Goal: Use online tool/utility: Utilize a website feature to perform a specific function

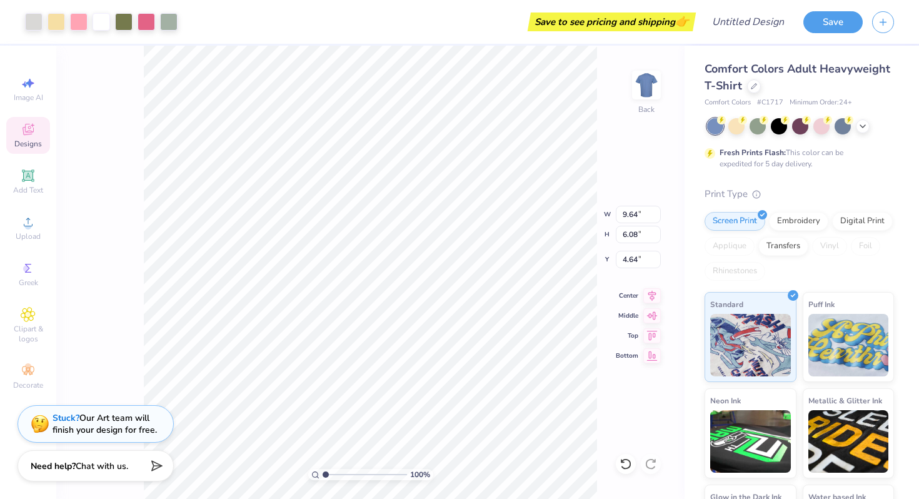
type input "4.64"
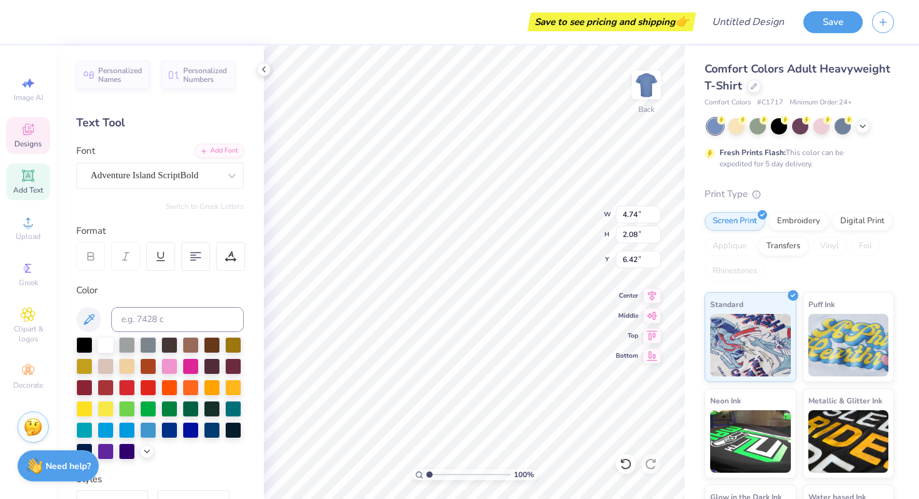
type input "2.13"
type input "0.74"
type input "5.65"
click at [628, 470] on div at bounding box center [626, 464] width 20 height 20
type textarea "A"
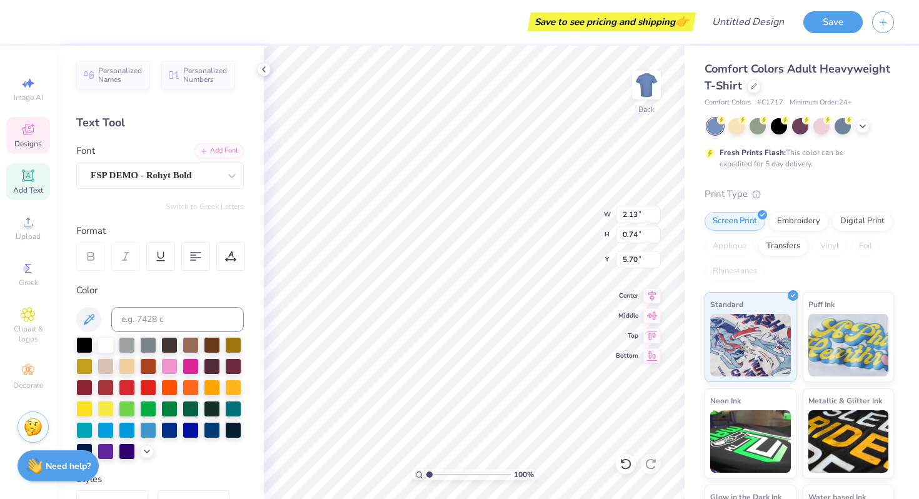
type textarea "c"
type textarea "[PERSON_NAME],"
click at [626, 467] on icon at bounding box center [625, 464] width 13 height 13
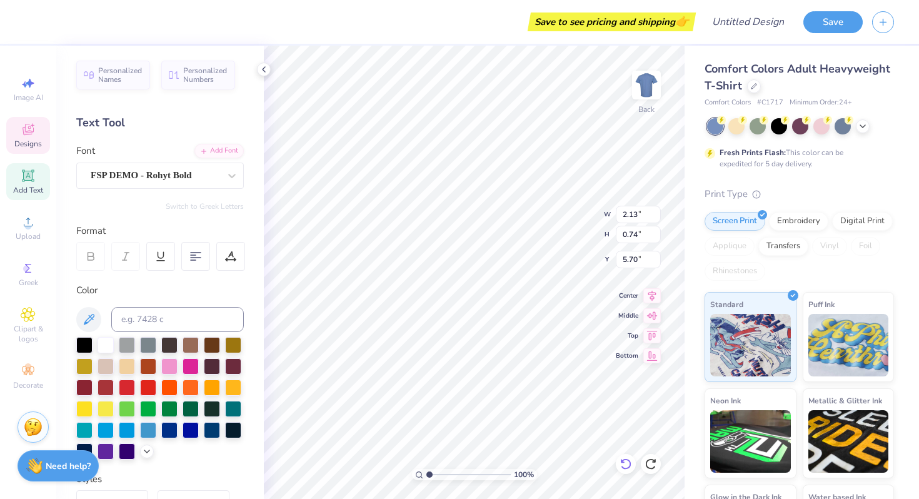
click at [626, 467] on icon at bounding box center [625, 464] width 13 height 13
type textarea "[GEOGRAPHIC_DATA], [US_STATE]"
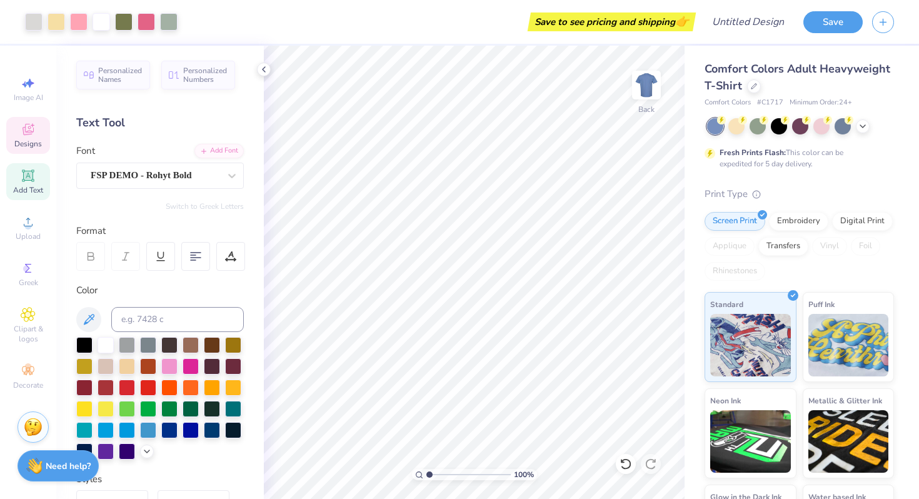
click at [33, 125] on icon at bounding box center [33, 125] width 4 height 4
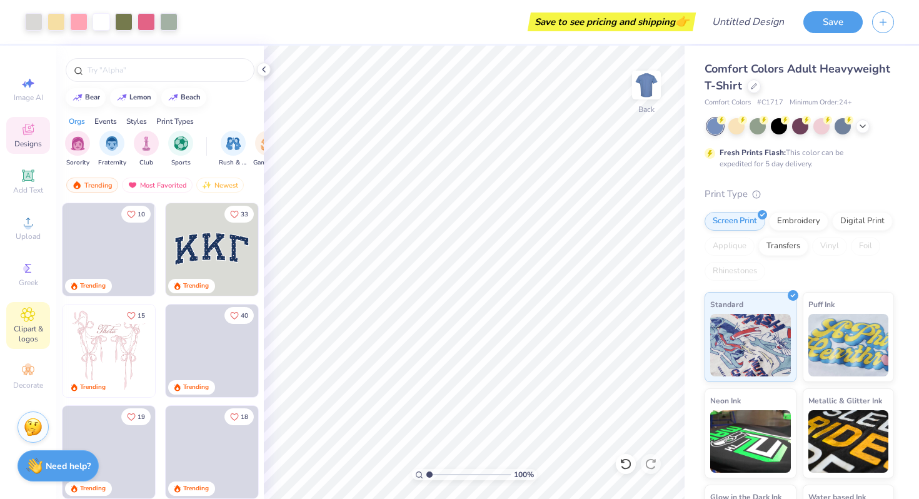
click at [28, 326] on span "Clipart & logos" at bounding box center [28, 334] width 44 height 20
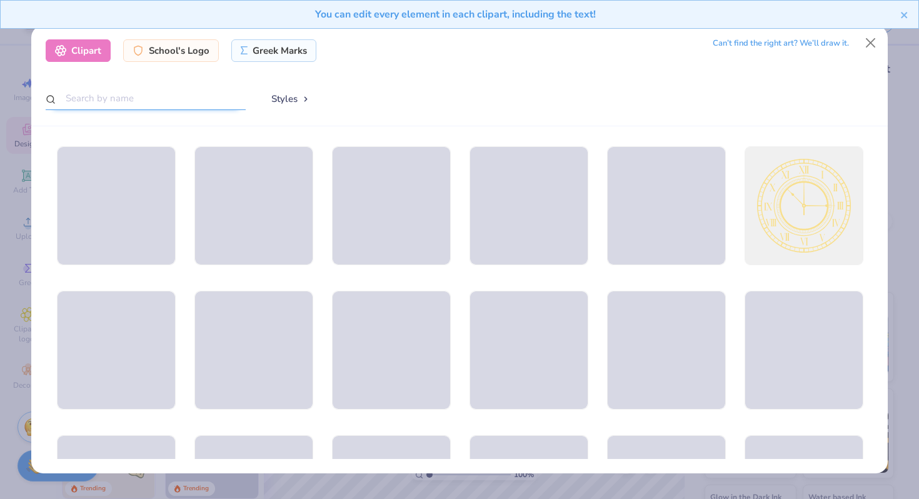
click at [138, 97] on input "text" at bounding box center [146, 98] width 200 height 23
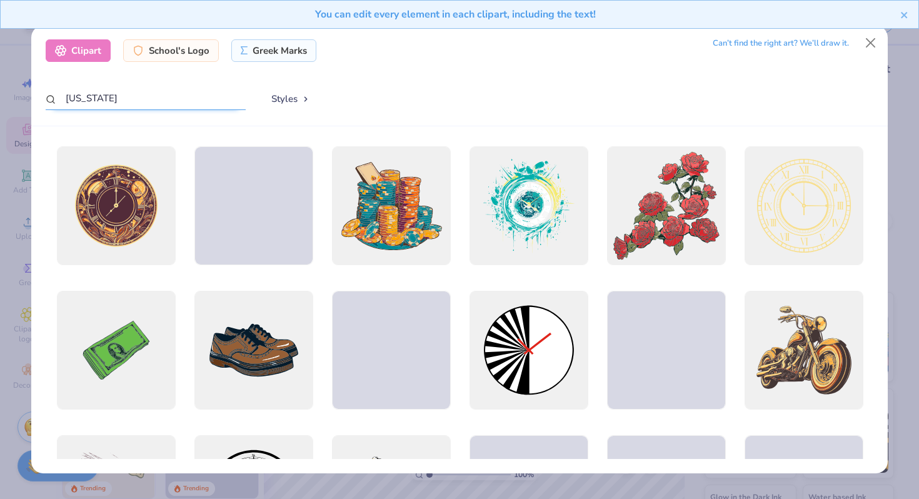
type input "[US_STATE]"
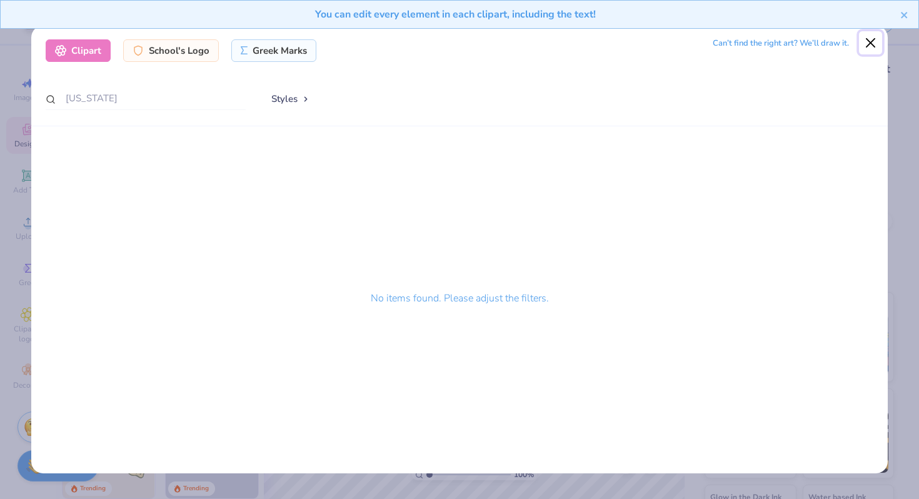
click at [867, 43] on button "Close" at bounding box center [871, 43] width 24 height 24
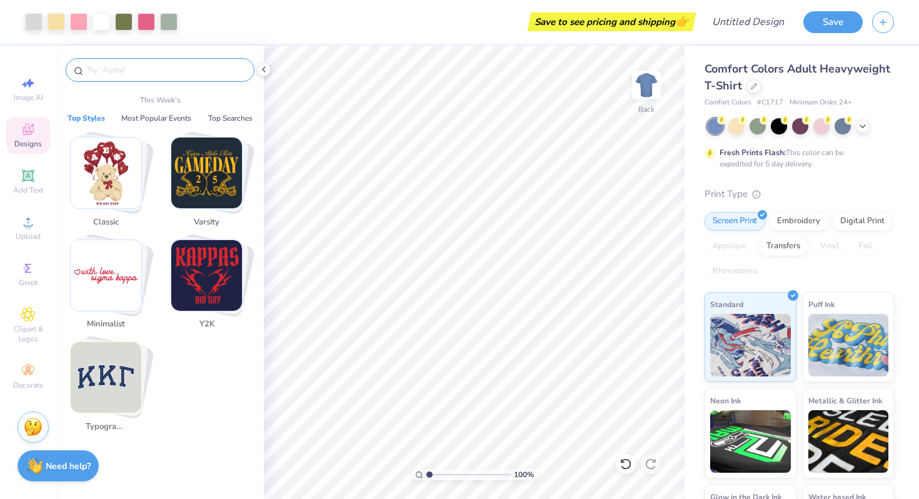
click at [144, 76] on input "text" at bounding box center [166, 70] width 160 height 13
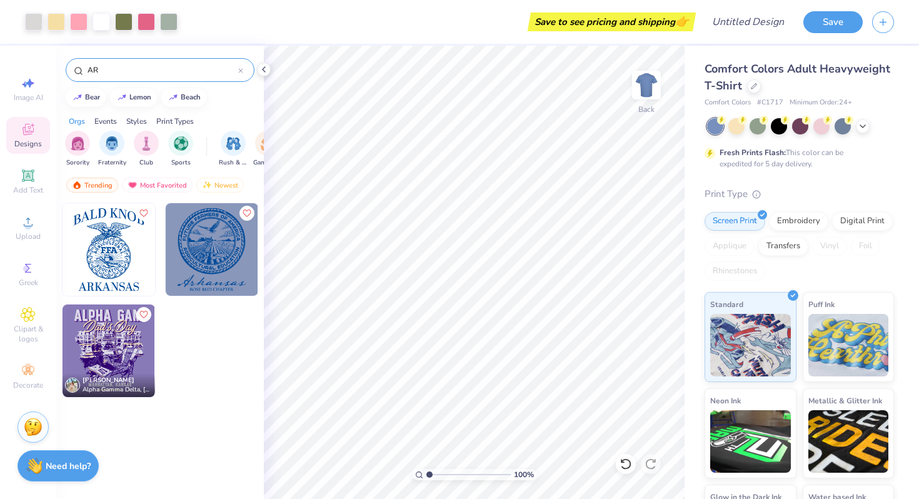
type input "A"
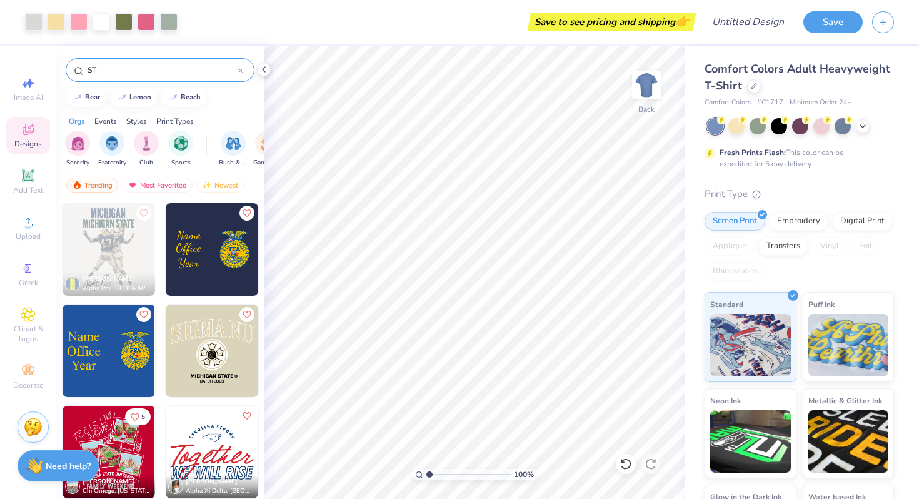
type input "S"
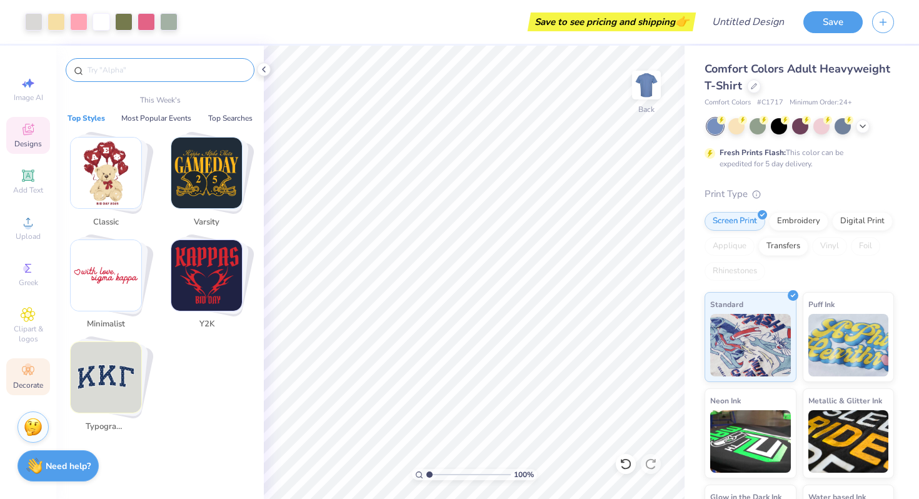
click at [28, 367] on circle at bounding box center [27, 366] width 7 height 7
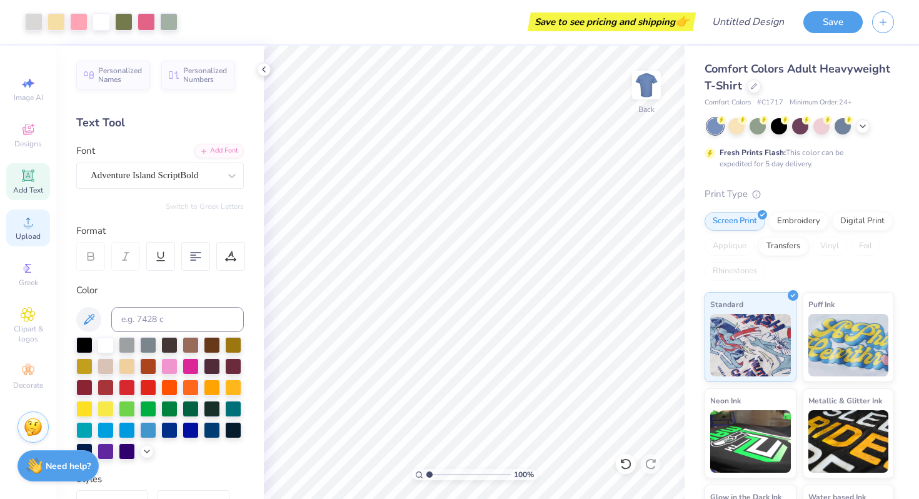
click at [34, 224] on icon at bounding box center [28, 221] width 15 height 15
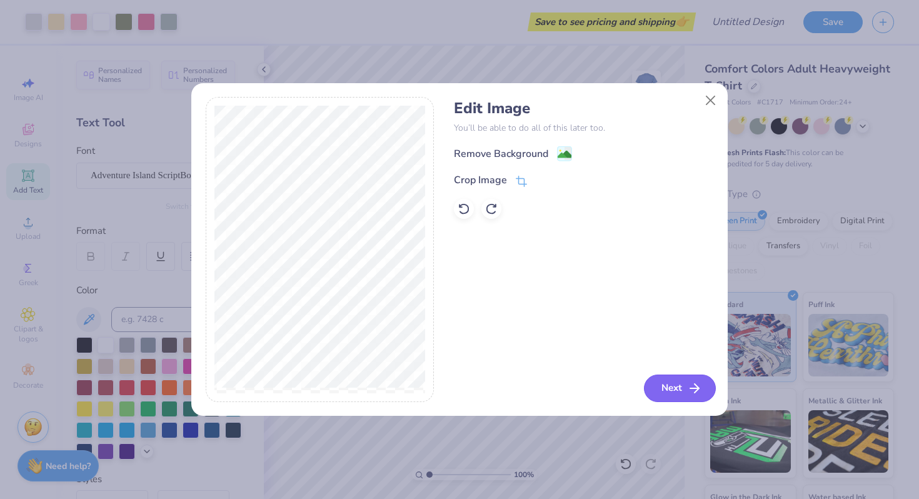
click at [661, 383] on button "Next" at bounding box center [680, 388] width 72 height 28
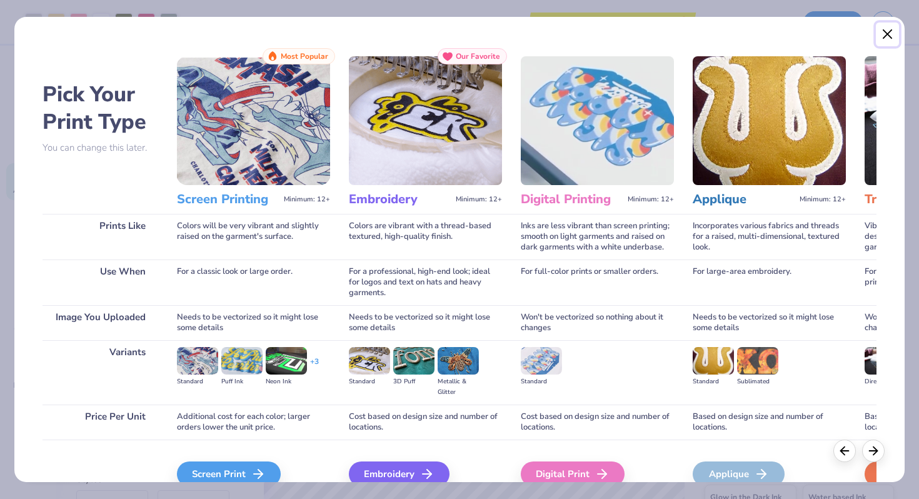
click at [892, 31] on button "Close" at bounding box center [888, 35] width 24 height 24
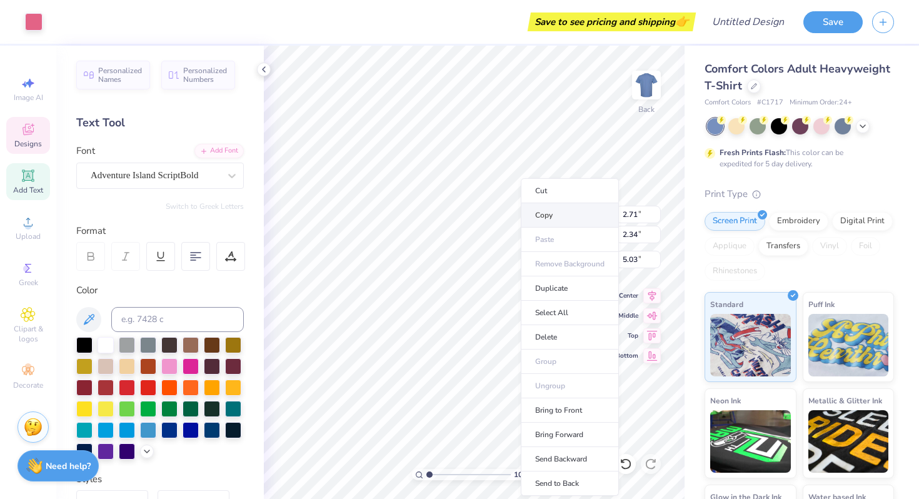
click at [544, 213] on li "Copy" at bounding box center [570, 215] width 98 height 24
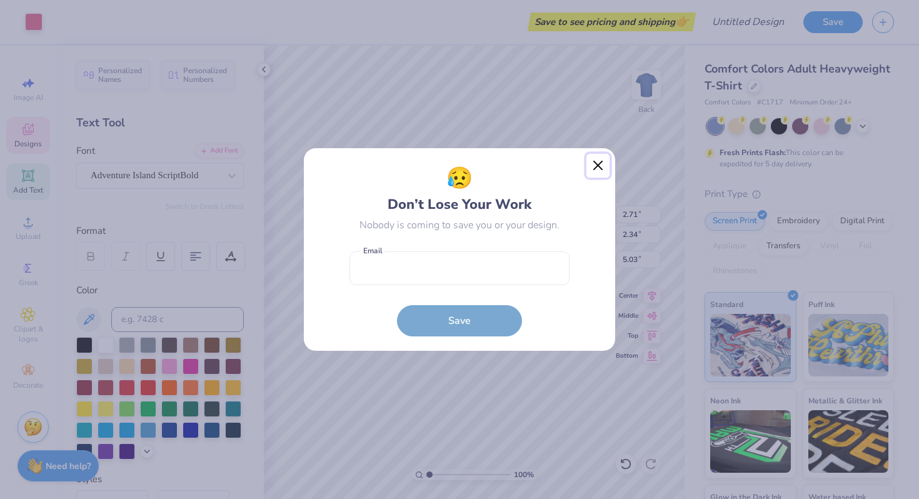
click at [602, 166] on button "Close" at bounding box center [598, 166] width 24 height 24
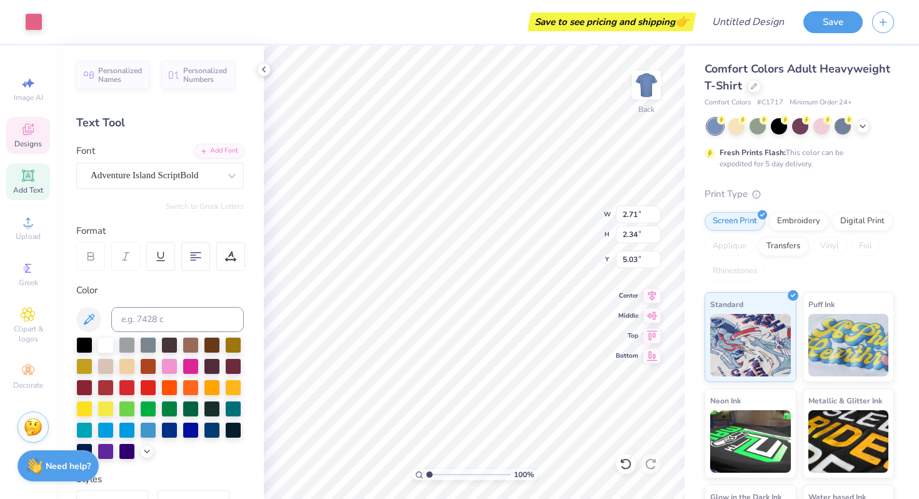
type input "6.85"
type input "4.33"
type input "5.58"
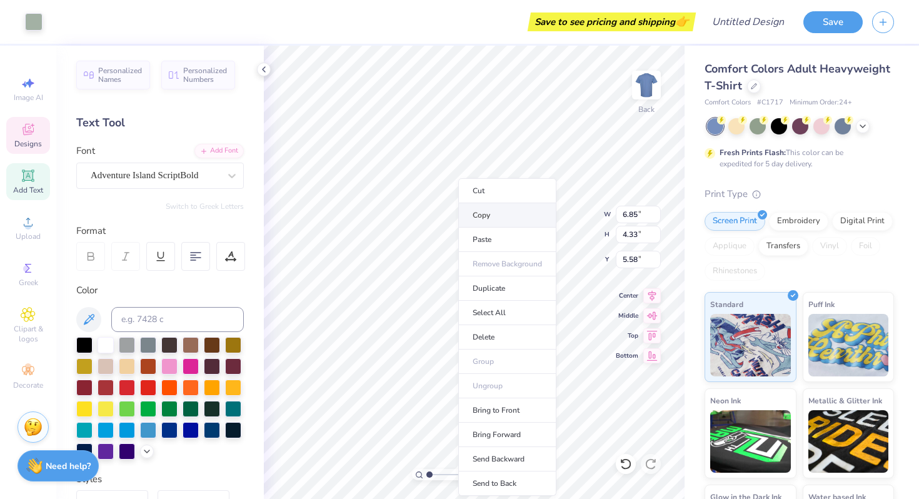
click at [483, 214] on li "Copy" at bounding box center [507, 215] width 98 height 24
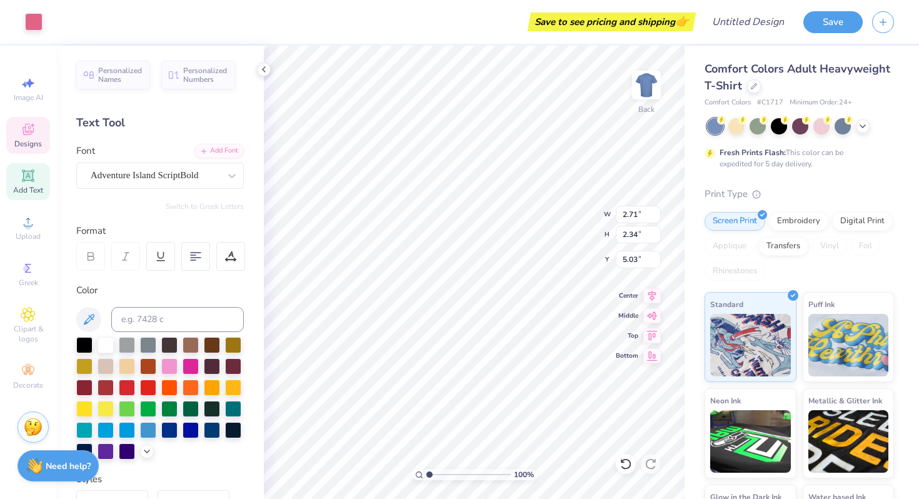
type input "0.66"
click at [629, 464] on icon at bounding box center [625, 463] width 11 height 11
type input "0.66"
click at [629, 464] on icon at bounding box center [625, 463] width 11 height 11
type input "2.71"
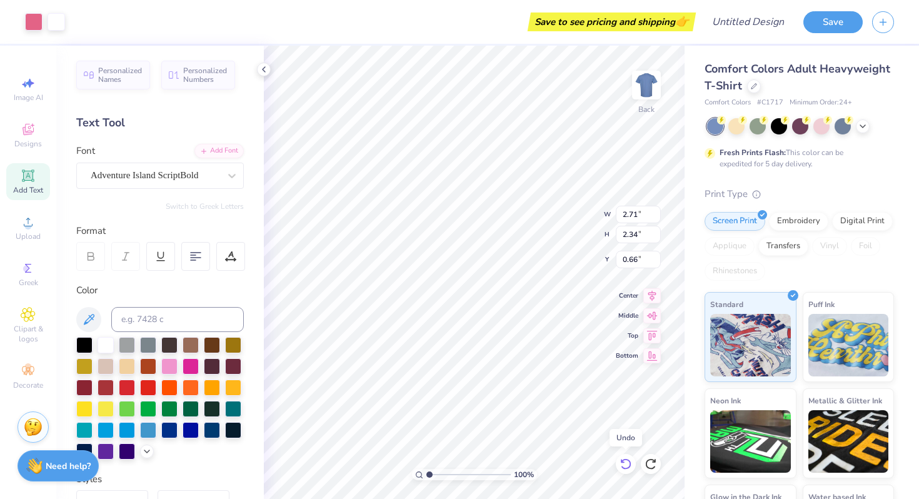
type input "2.34"
click at [629, 464] on icon at bounding box center [625, 463] width 11 height 11
type input "5.14"
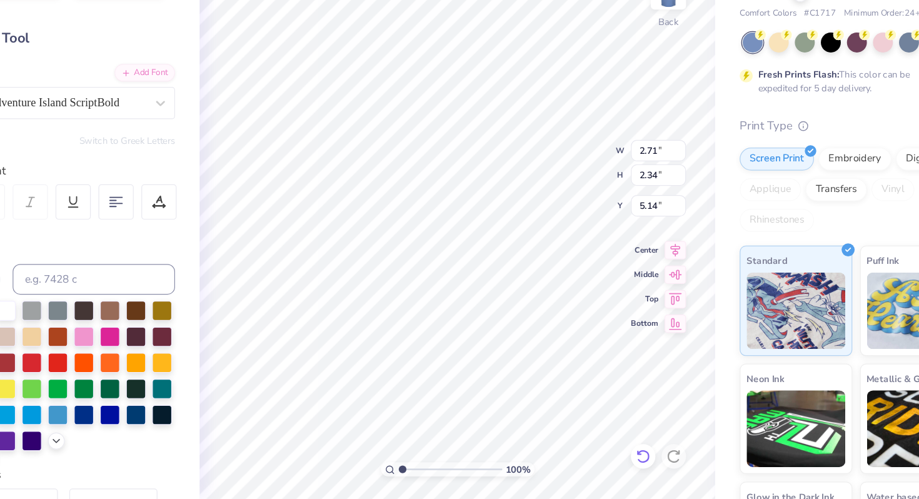
scroll to position [0, 0]
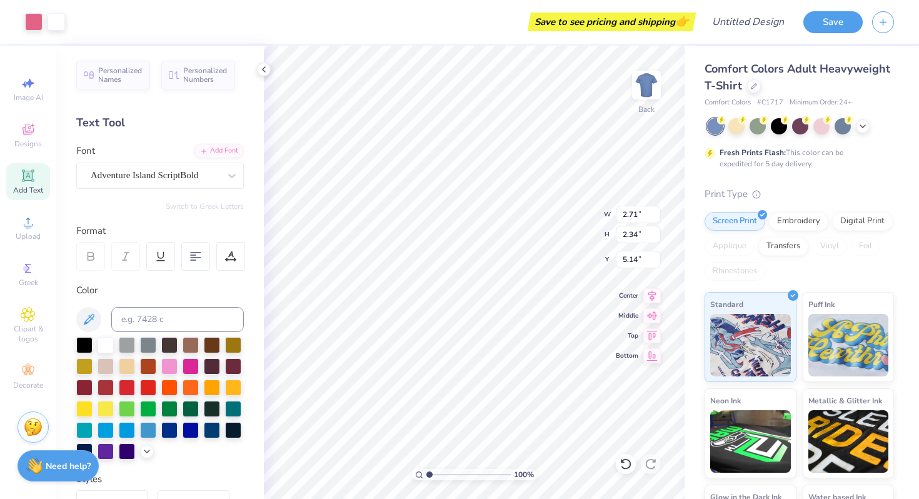
type input "2.05"
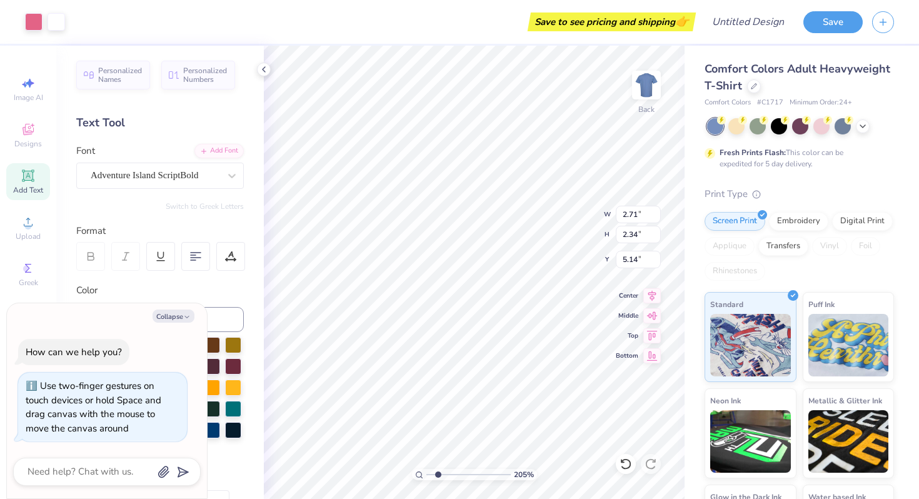
type textarea "x"
drag, startPoint x: 429, startPoint y: 474, endPoint x: 439, endPoint y: 474, distance: 9.4
type input "2.17"
click at [439, 474] on input "range" at bounding box center [468, 474] width 84 height 11
type textarea "x"
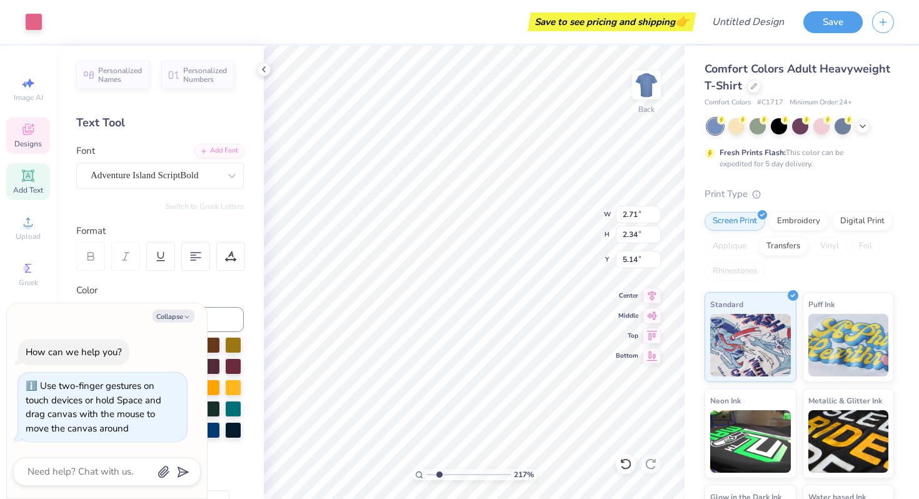
type input "2.81"
type input "0.96"
type input "5.51"
type textarea "x"
type input "4.08"
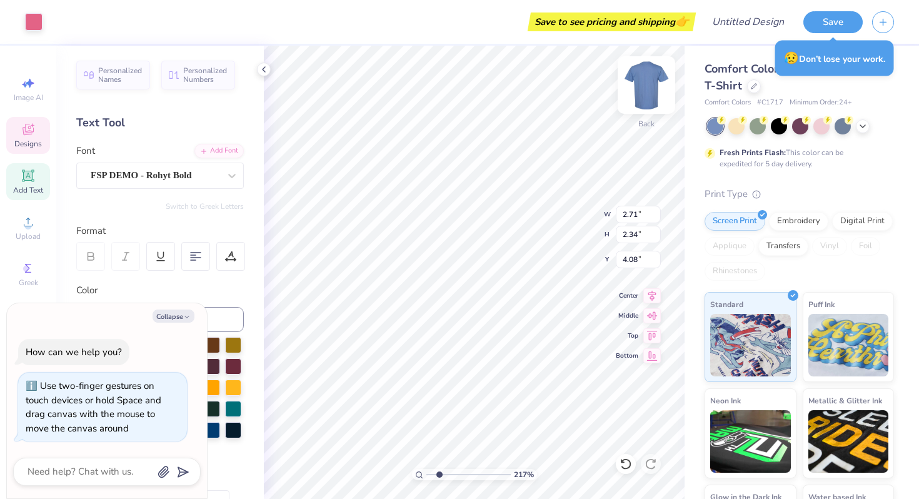
type textarea "x"
type input "3.23"
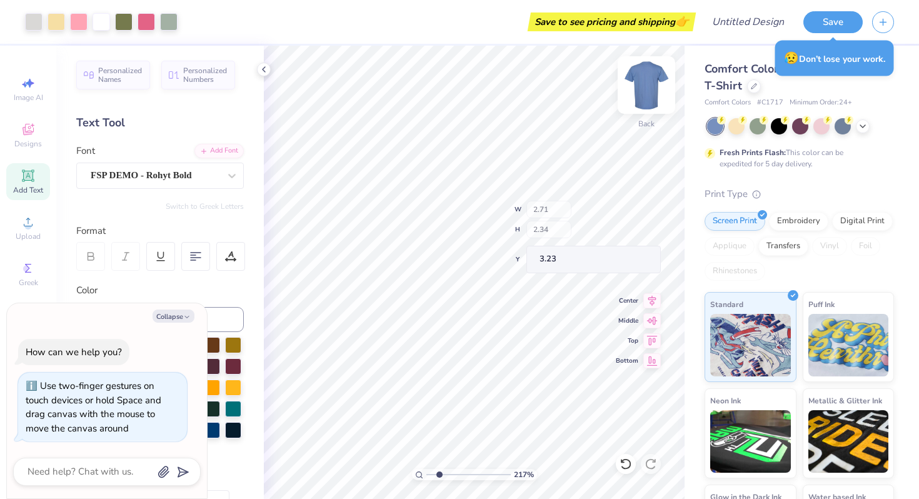
type textarea "x"
type input "2.50"
type input "2.16"
type input "5.22"
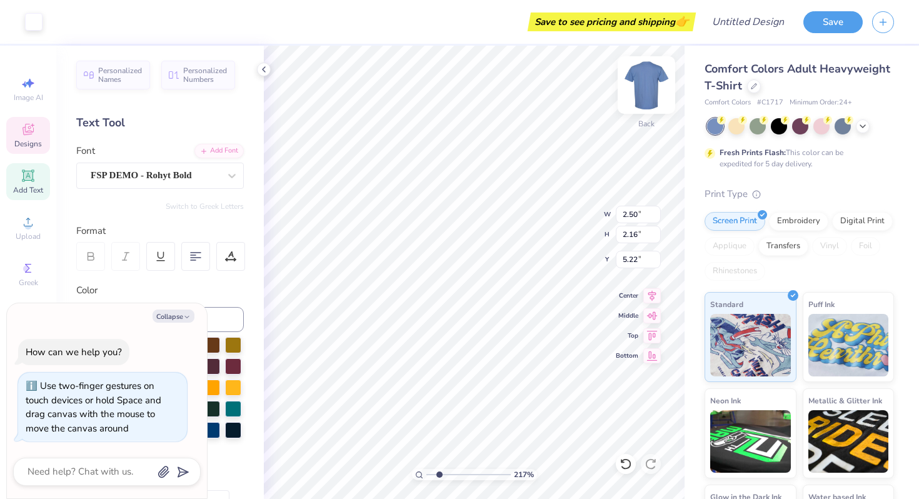
type textarea "x"
type input "3.32"
type textarea "x"
type input "10.20"
type textarea "x"
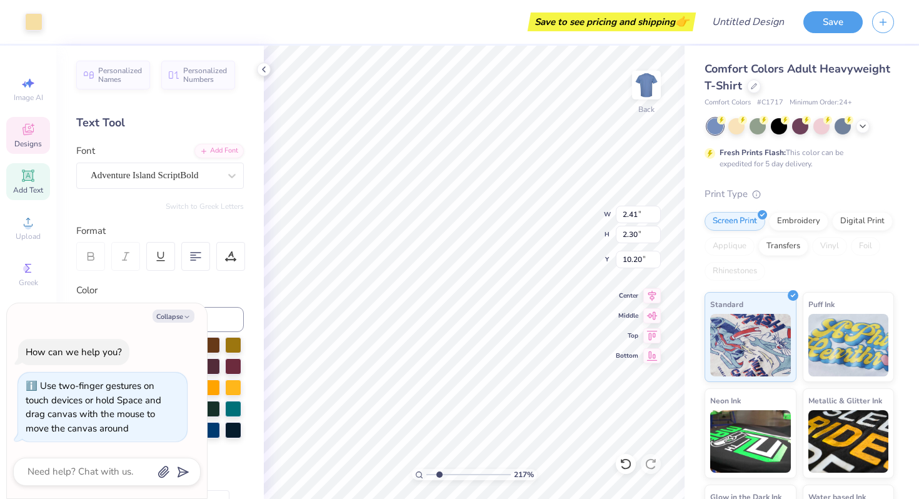
type input "1.69"
type input "8.18"
type textarea "x"
type input "10.04"
type textarea "x"
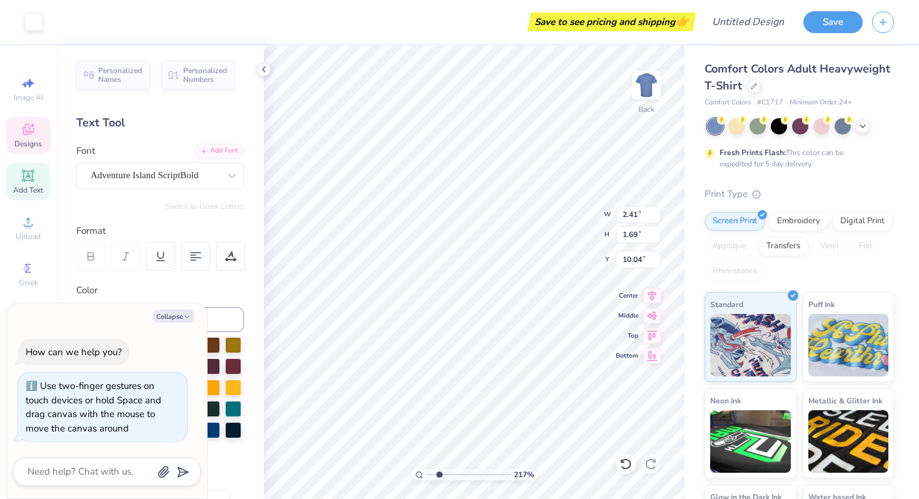
type input "2.67"
type input "2.65"
type input "8.06"
type textarea "x"
type input "9.85"
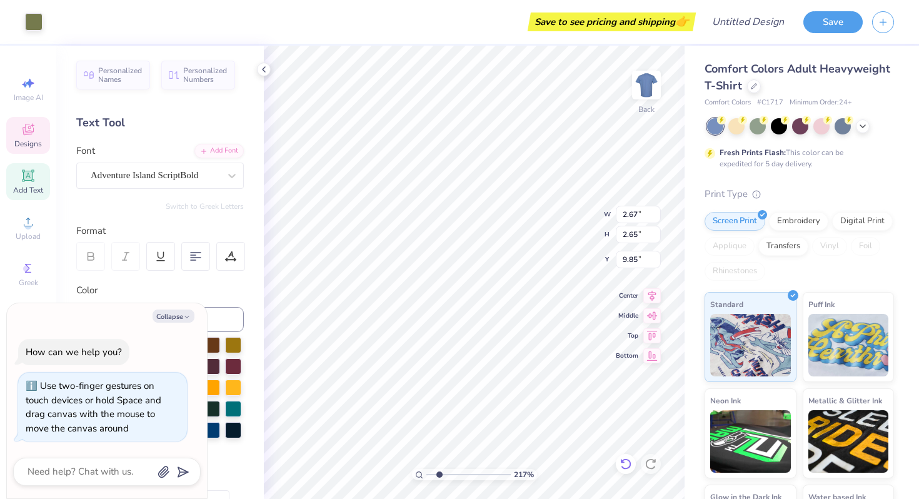
click at [633, 463] on div at bounding box center [626, 464] width 20 height 20
type textarea "x"
type input "8.06"
click at [633, 463] on div at bounding box center [626, 464] width 20 height 20
click at [631, 464] on icon at bounding box center [625, 464] width 13 height 13
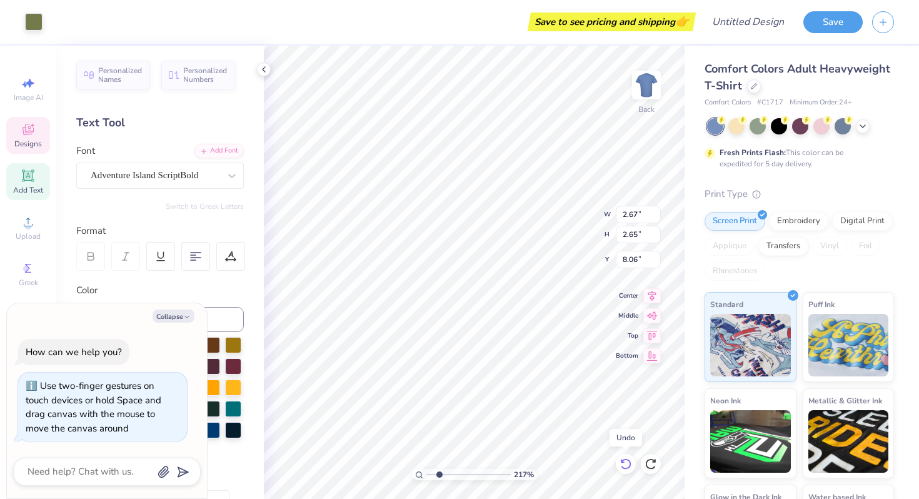
click at [631, 464] on icon at bounding box center [625, 464] width 13 height 13
click at [649, 466] on icon at bounding box center [650, 464] width 13 height 13
type textarea "x"
type input "2.41"
type input "2.30"
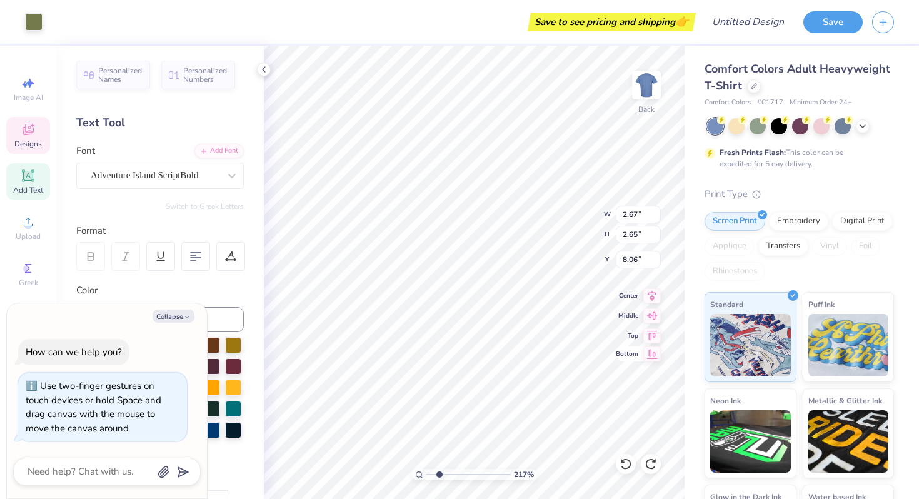
type input "8.30"
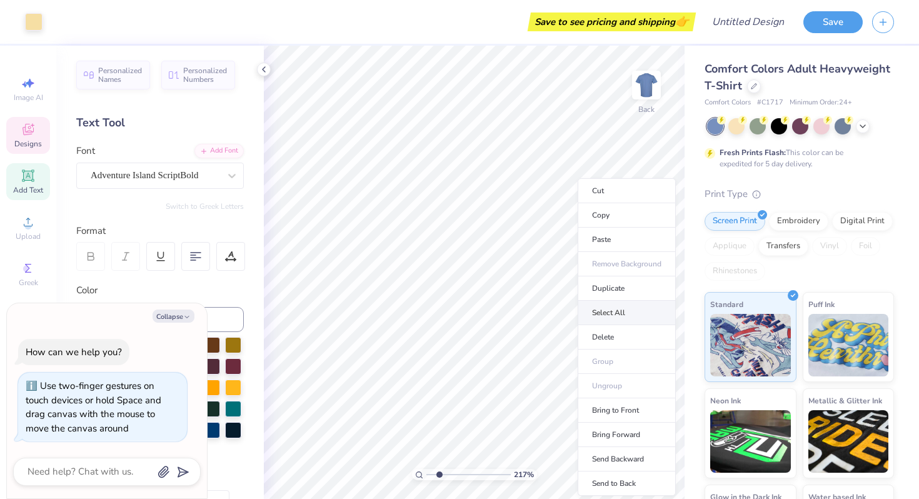
click at [591, 312] on li "Select All" at bounding box center [627, 313] width 98 height 24
type textarea "x"
type input "9.72"
type input "7.48"
type input "3.23"
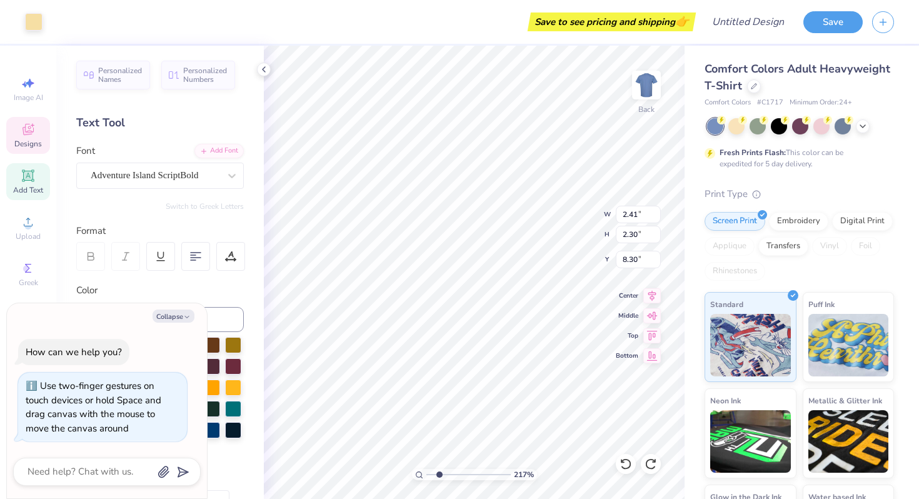
type textarea "x"
type input "2.67"
type input "2.65"
type input "8.06"
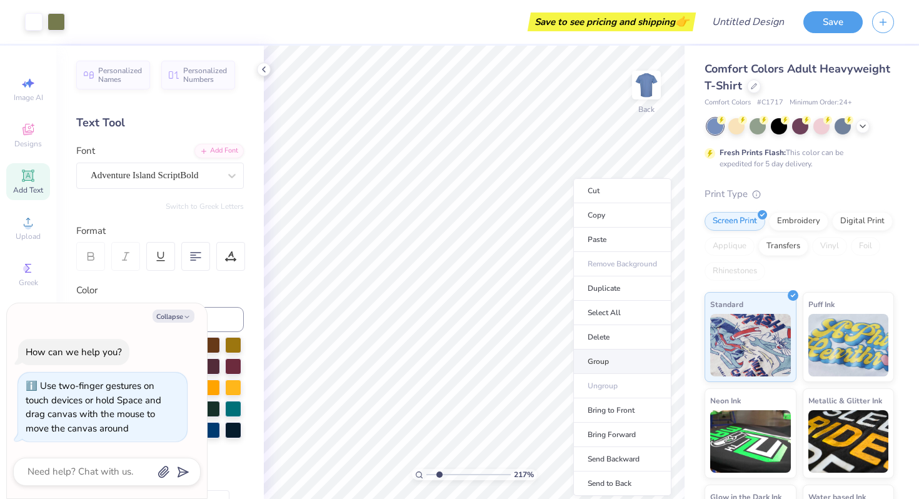
click at [613, 362] on li "Group" at bounding box center [622, 361] width 98 height 24
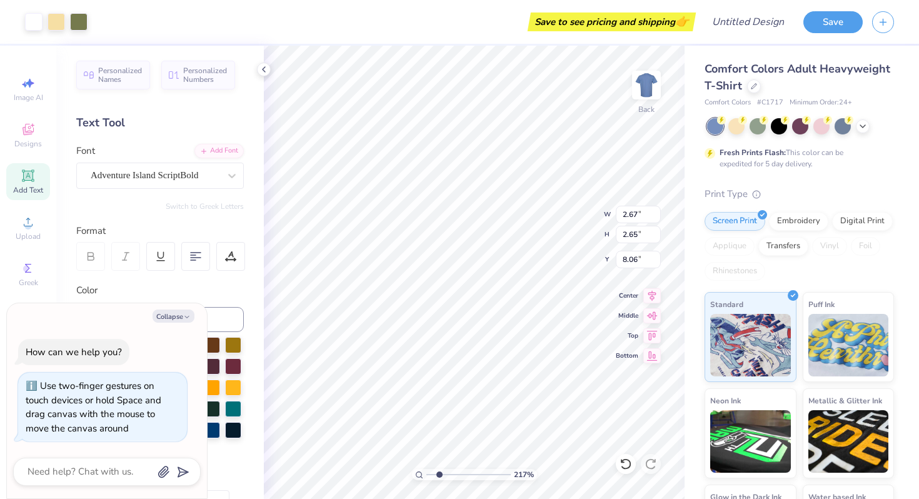
type textarea "x"
type input "11.99"
type textarea "x"
type input "1.21"
type input "1.13"
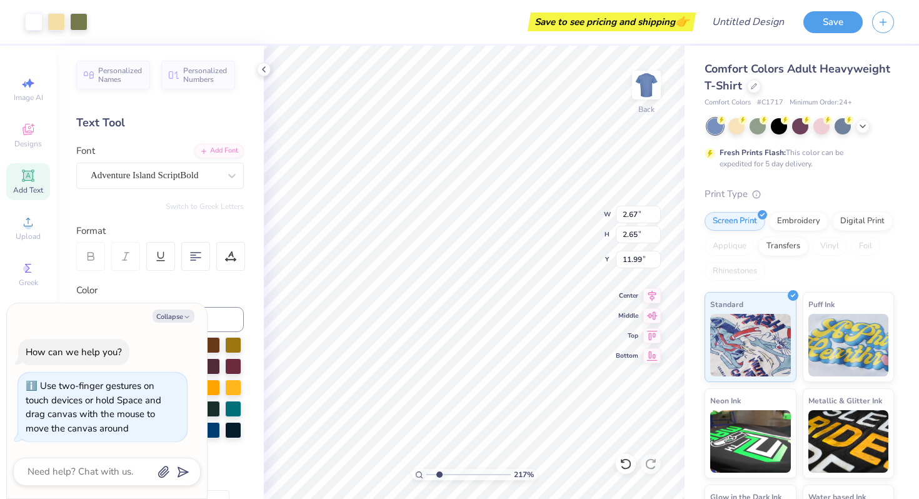
type input "9.40"
type textarea "x"
type input "9.27"
type textarea "x"
type input "1.86"
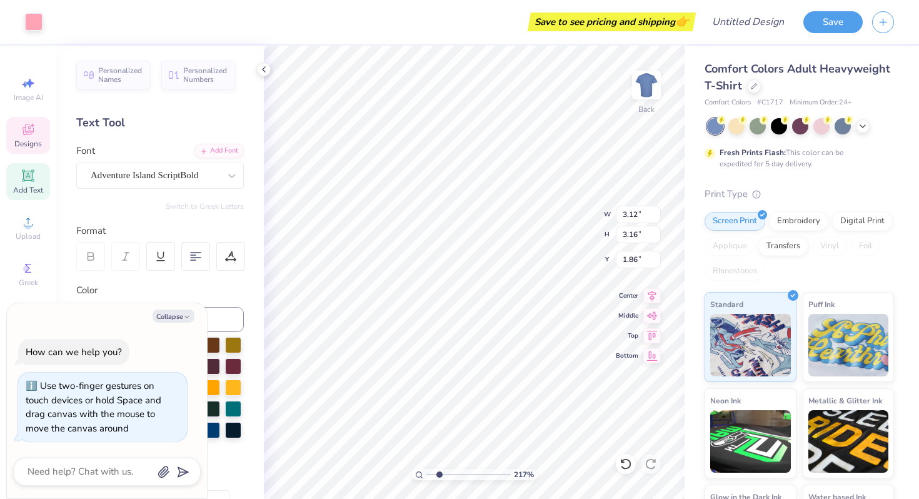
type textarea "x"
type input "3.24"
type input "3.27"
type input "4.64"
type textarea "x"
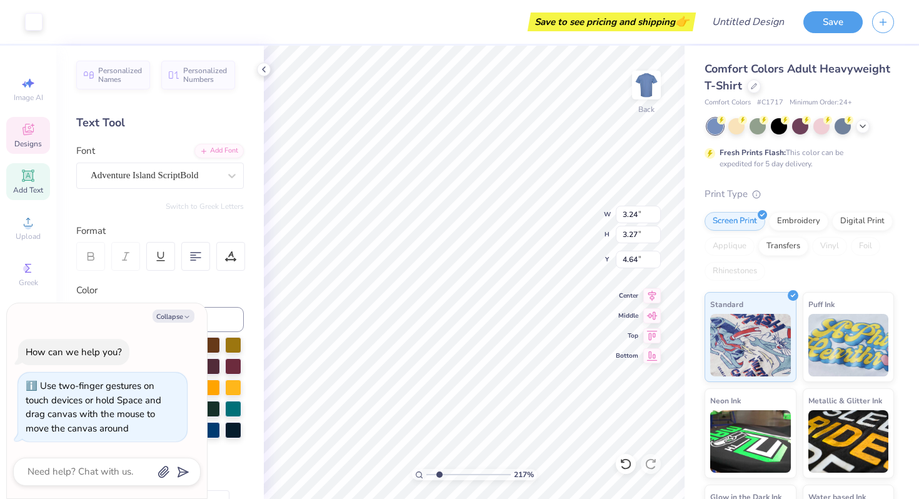
type input "1.80"
type textarea "x"
type input "2.71"
type input "2.67"
type input "4.85"
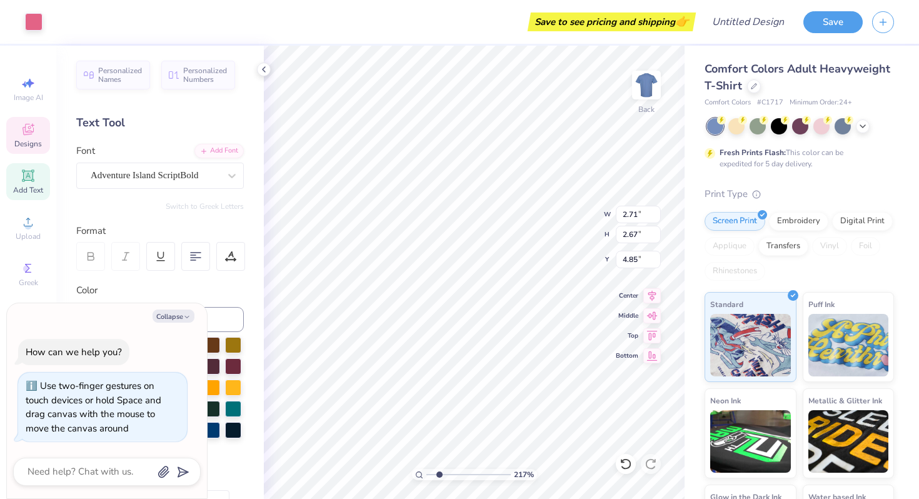
type textarea "x"
type input "1.18"
type textarea "x"
type input "0.36"
type input "0.39"
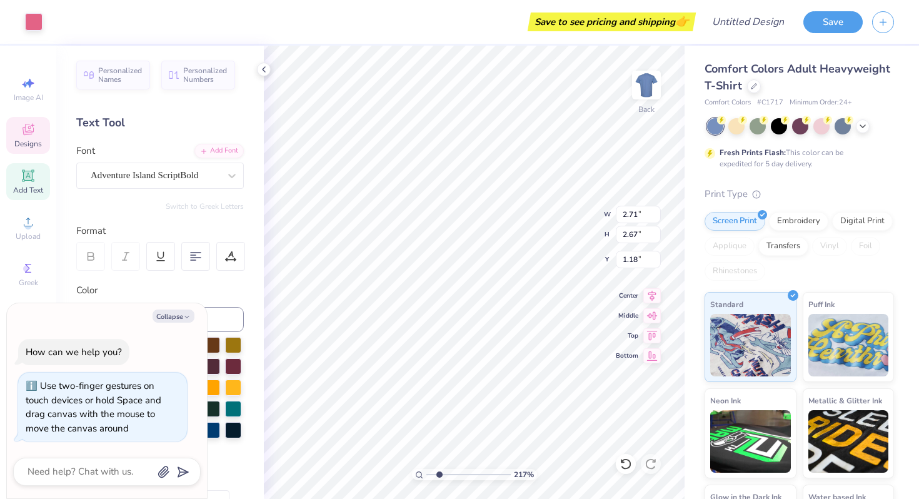
type input "5.80"
type textarea "x"
type input "2.61"
type textarea "x"
type input "0.92"
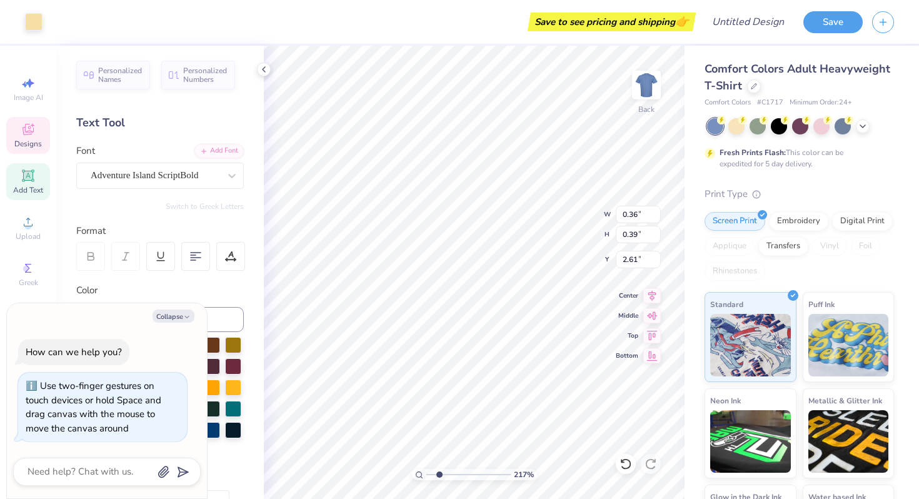
type input "1.41"
type input "7.69"
type textarea "x"
type input "12.94"
type textarea "x"
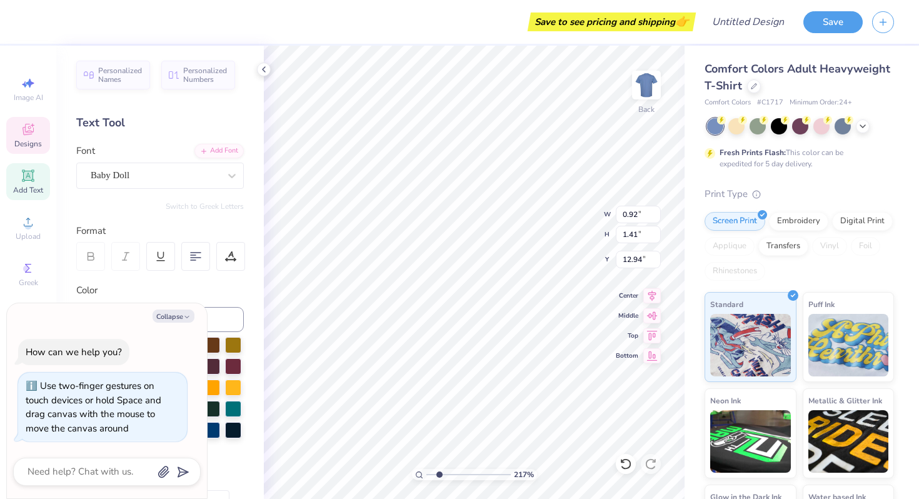
type input "2.86"
type input "2.29"
type input "7.61"
type textarea "x"
type input "12.36"
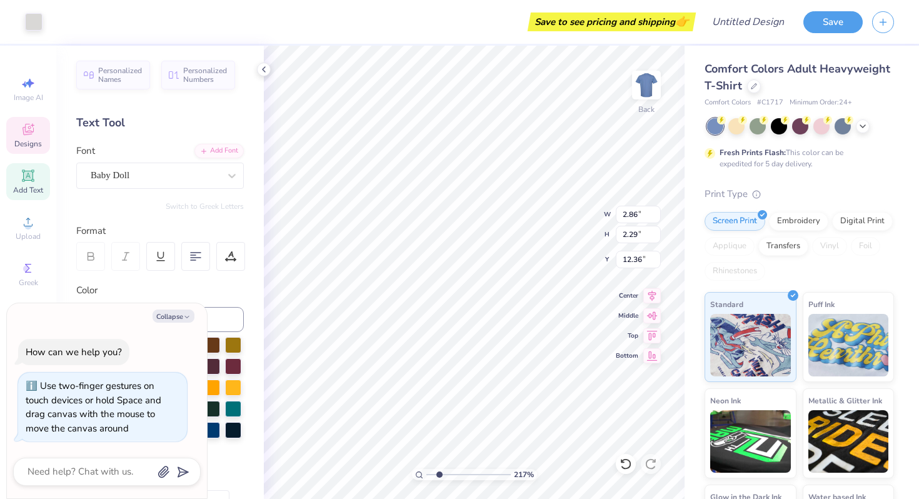
type textarea "x"
type input "1.71"
type input "1.49"
type input "7.97"
type textarea "x"
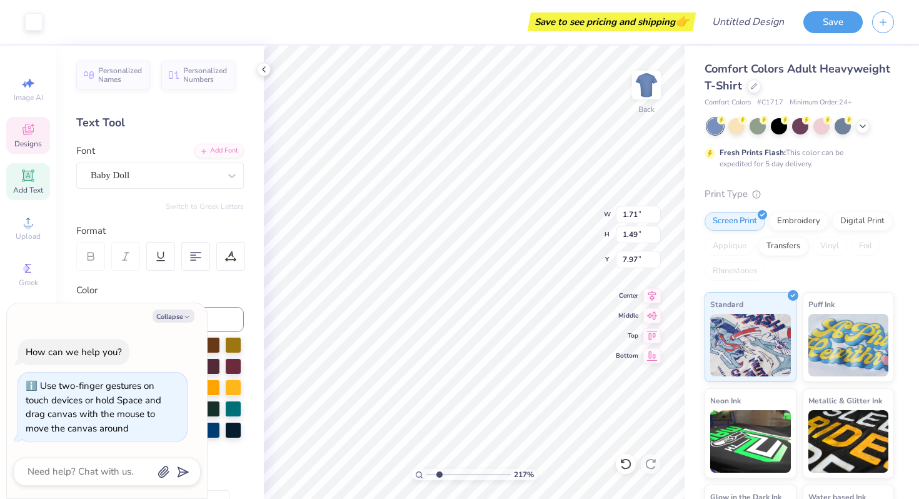
type input "13.15"
type textarea "x"
type input "7.97"
click at [628, 466] on icon at bounding box center [625, 464] width 13 height 13
type textarea "x"
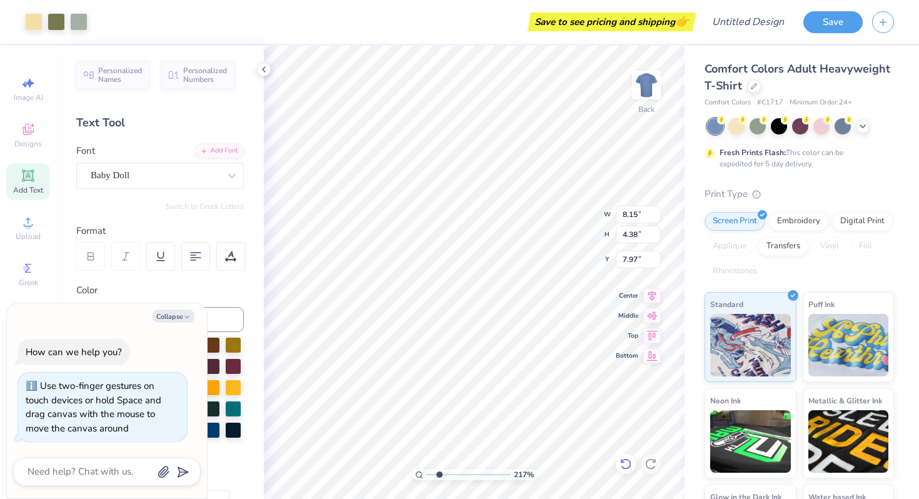
type input "5.57"
type textarea "x"
type input "8.57"
type textarea "x"
type input "9.21"
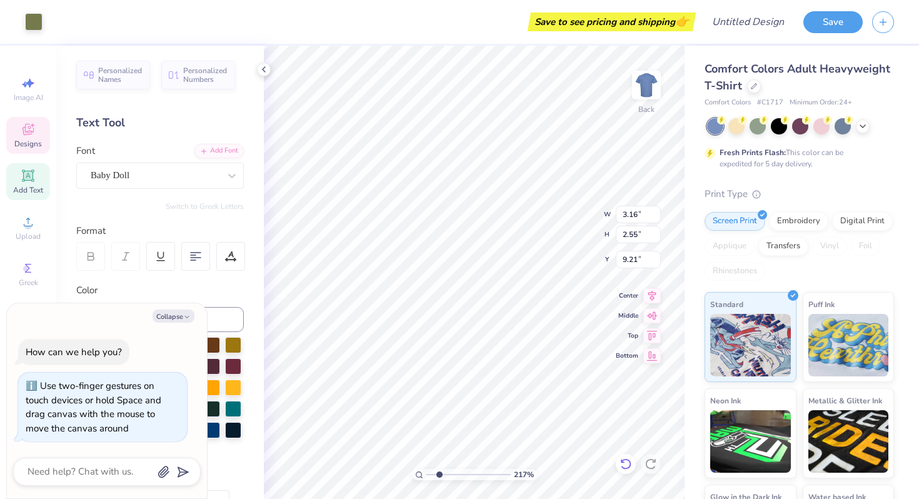
type textarea "x"
type input "11.80"
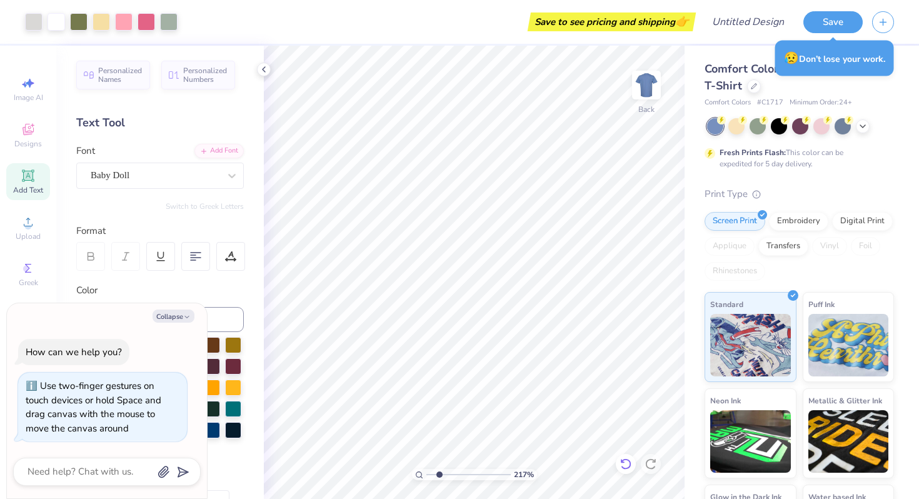
click at [624, 465] on icon at bounding box center [625, 464] width 13 height 13
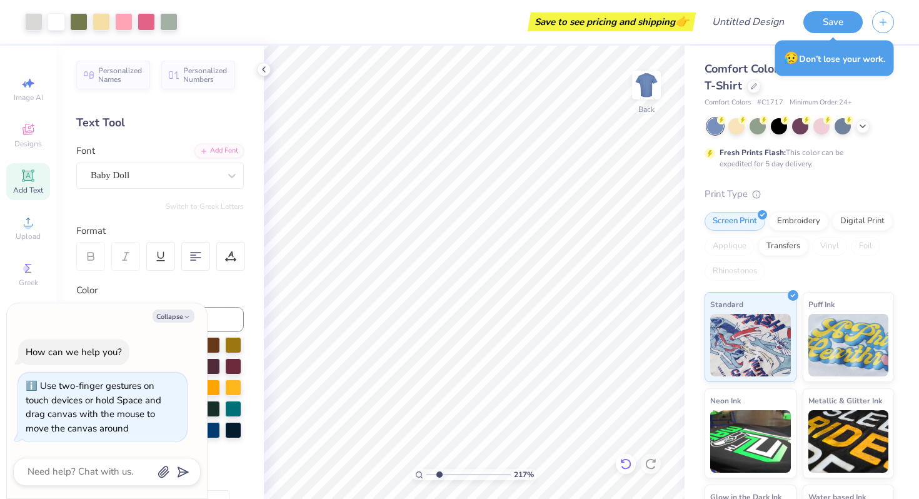
click at [624, 465] on icon at bounding box center [625, 464] width 13 height 13
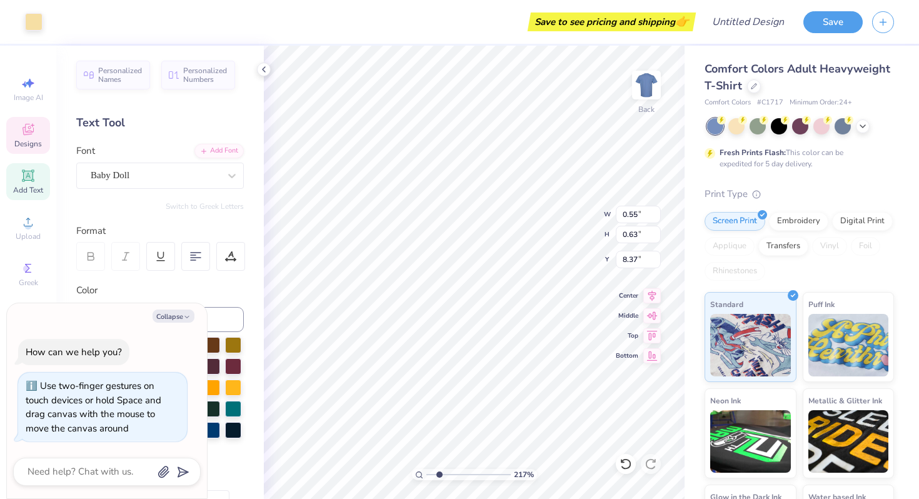
type textarea "x"
type input "8.36"
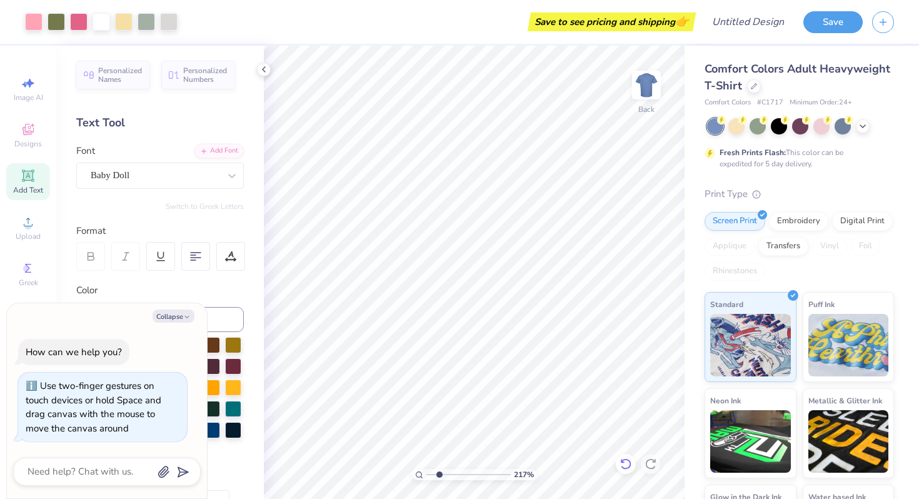
click at [626, 466] on icon at bounding box center [625, 464] width 13 height 13
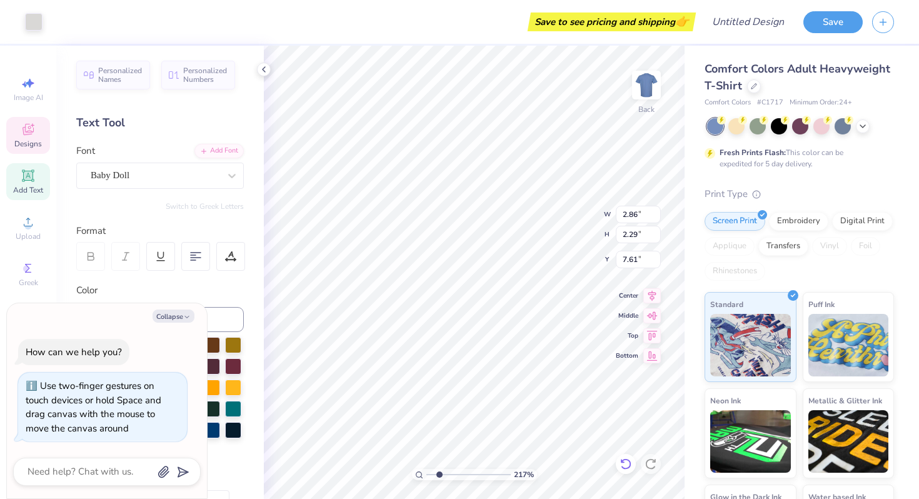
type textarea "x"
type input "3.16"
type input "2.55"
type input "7.41"
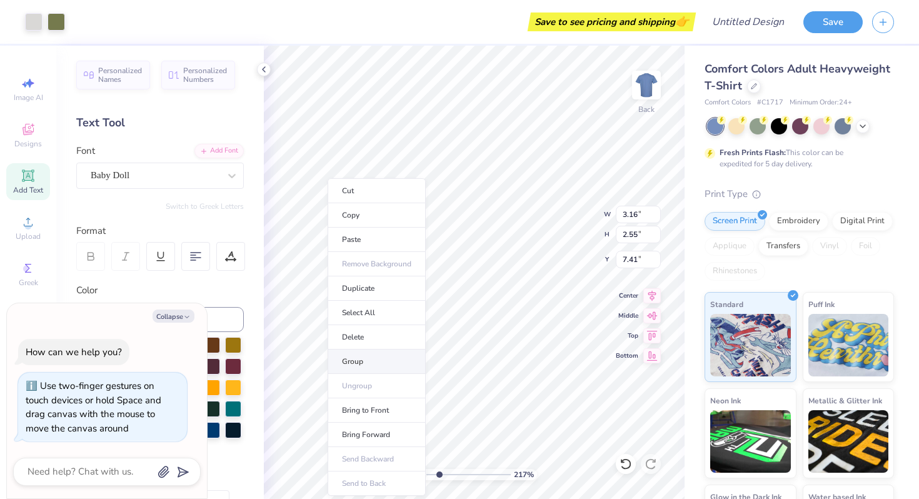
click at [360, 358] on li "Group" at bounding box center [377, 361] width 98 height 24
type textarea "x"
type input "10.40"
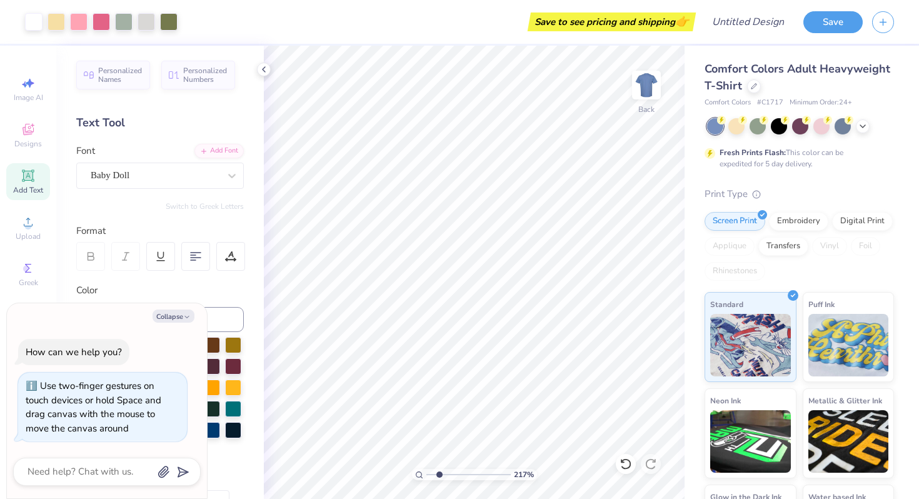
type textarea "x"
